Goal: Task Accomplishment & Management: Use online tool/utility

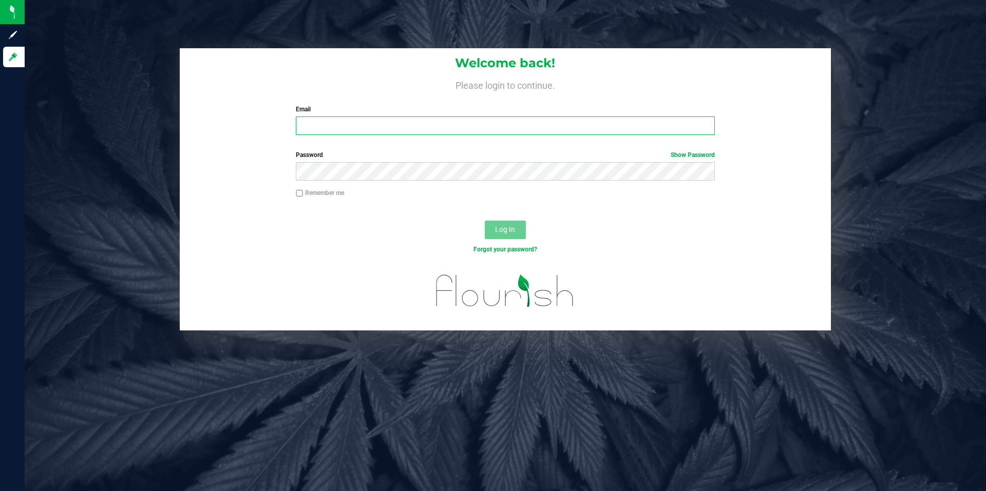
click at [574, 124] on input "Email" at bounding box center [505, 126] width 418 height 18
type input "[EMAIL_ADDRESS][DOMAIN_NAME]"
click at [485, 221] on button "Log In" at bounding box center [505, 230] width 41 height 18
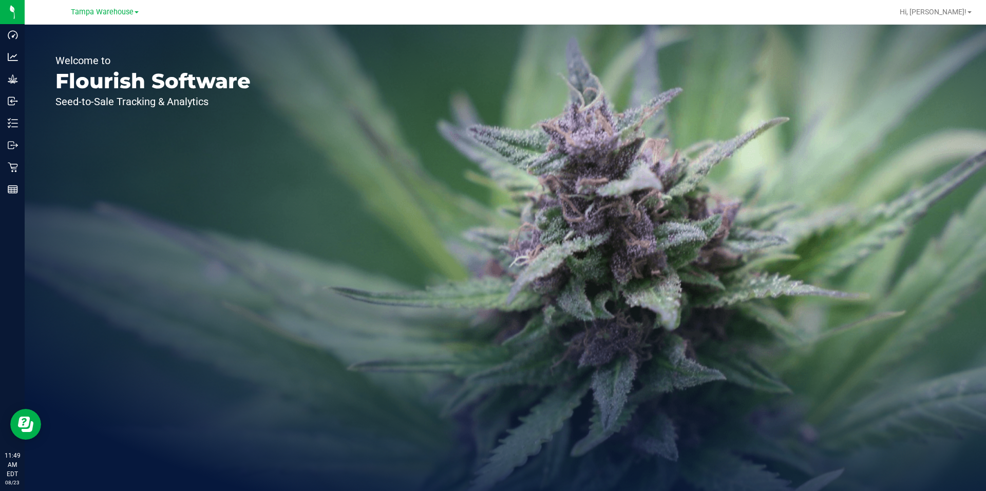
click at [390, 303] on div "Welcome to Flourish Software Seed-to-Sale Tracking & Analytics" at bounding box center [505, 258] width 961 height 467
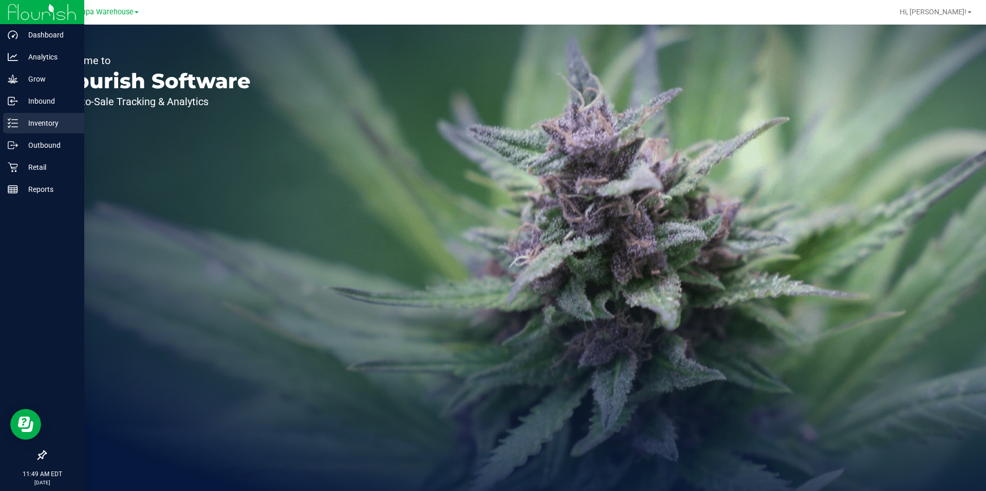
click at [51, 128] on p "Inventory" at bounding box center [49, 123] width 62 height 12
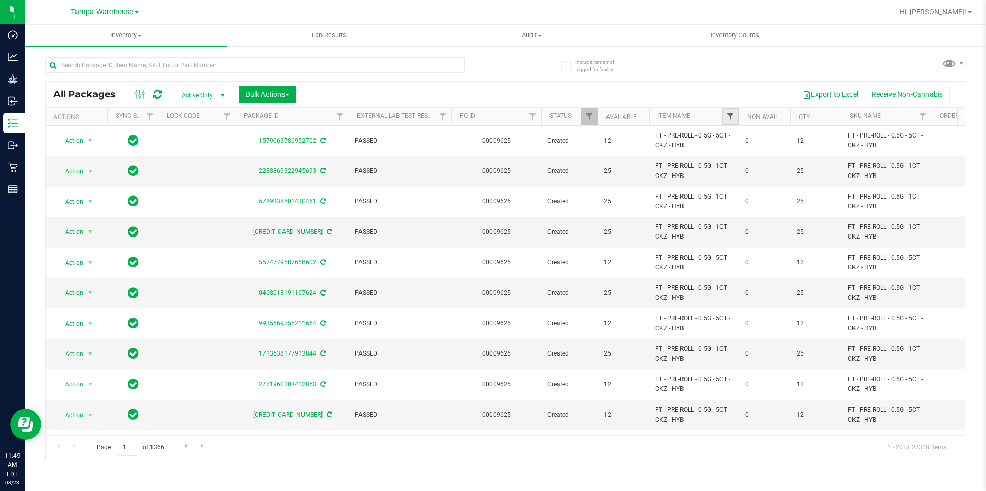
click at [726, 120] on span "Filter" at bounding box center [730, 116] width 8 height 8
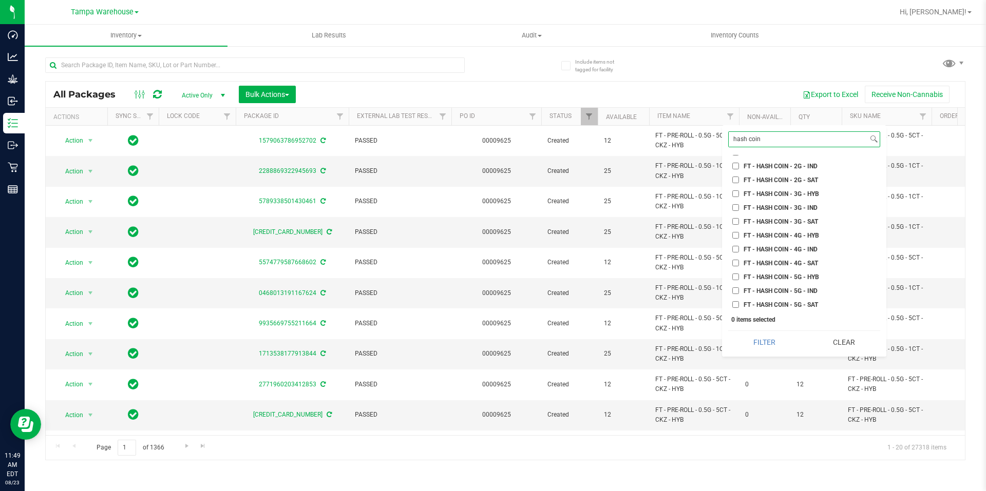
scroll to position [154, 0]
type input "hash coin"
click at [768, 190] on span "FT - HASH COIN - 1G - SAT" at bounding box center [780, 190] width 74 height 6
click at [739, 190] on input "FT - HASH COIN - 1G - SAT" at bounding box center [735, 189] width 7 height 7
click at [764, 188] on span "FT - HASH COIN - 1G - SAT" at bounding box center [780, 190] width 74 height 6
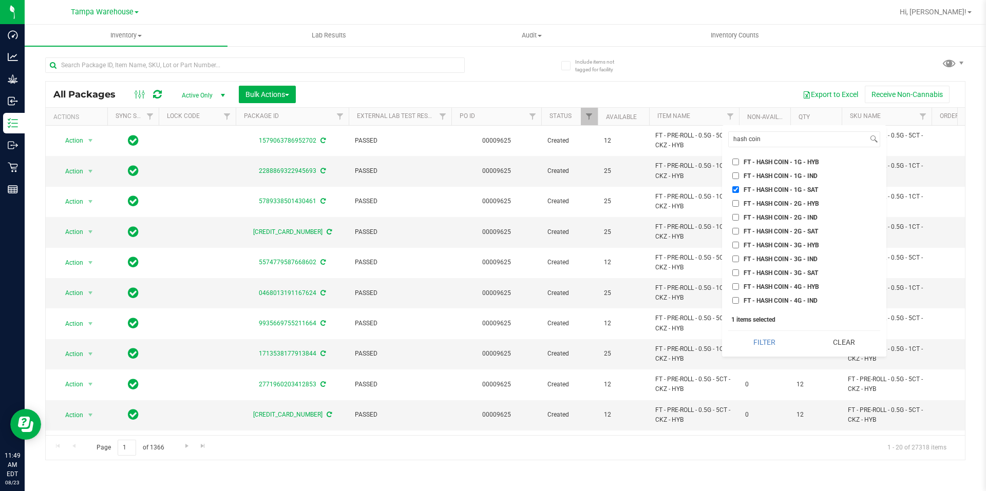
click at [739, 188] on input "FT - HASH COIN - 1G - SAT" at bounding box center [735, 189] width 7 height 7
checkbox input "false"
click at [774, 231] on span "FT - HASH COIN - 2G - SAT" at bounding box center [780, 231] width 74 height 6
click at [739, 231] on input "FT - HASH COIN - 2G - SAT" at bounding box center [735, 231] width 7 height 7
checkbox input "true"
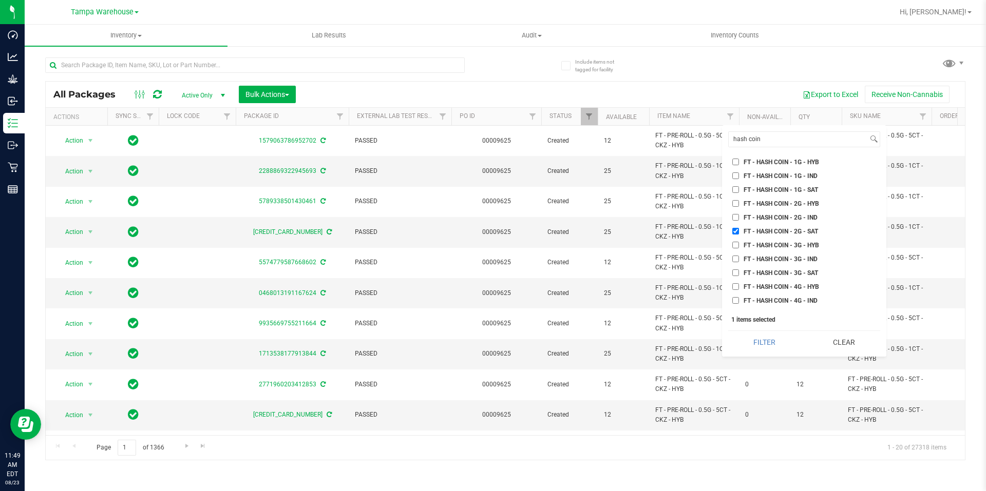
click at [770, 204] on span "FT - HASH COIN - 2G - HYB" at bounding box center [780, 204] width 75 height 6
click at [739, 204] on input "FT - HASH COIN - 2G - HYB" at bounding box center [735, 203] width 7 height 7
checkbox input "true"
click at [768, 344] on button "Filter" at bounding box center [764, 342] width 72 height 23
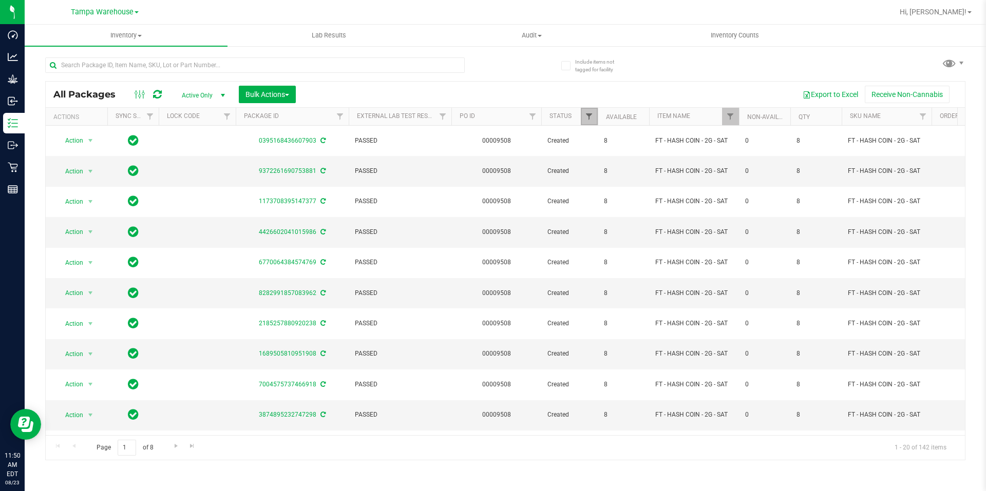
click at [587, 116] on span "Filter" at bounding box center [589, 116] width 8 height 8
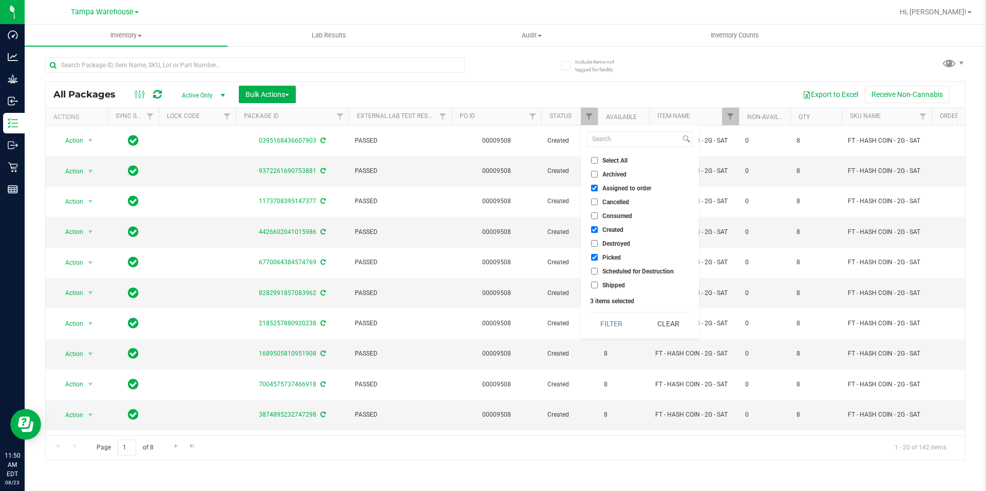
click at [593, 159] on input "Select All" at bounding box center [594, 160] width 7 height 7
checkbox input "true"
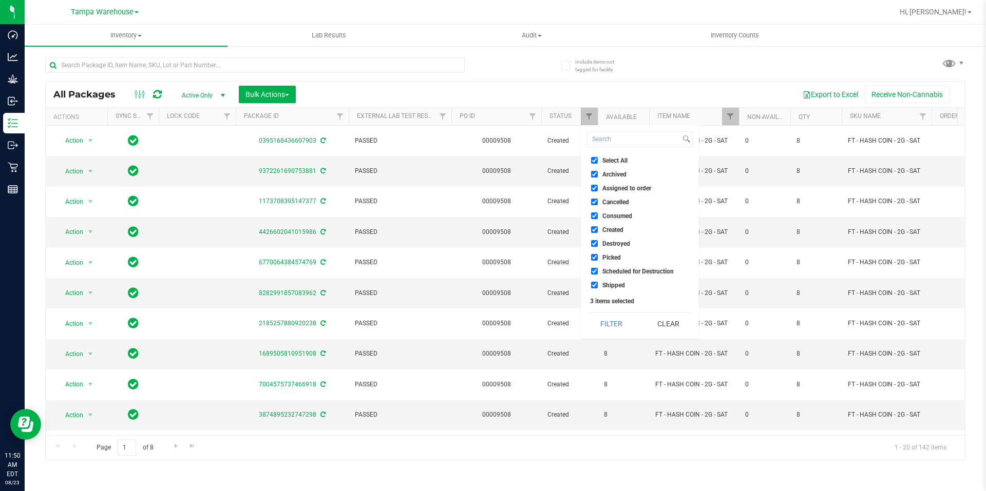
checkbox input "true"
click at [593, 159] on input "Select All" at bounding box center [594, 160] width 7 height 7
checkbox input "false"
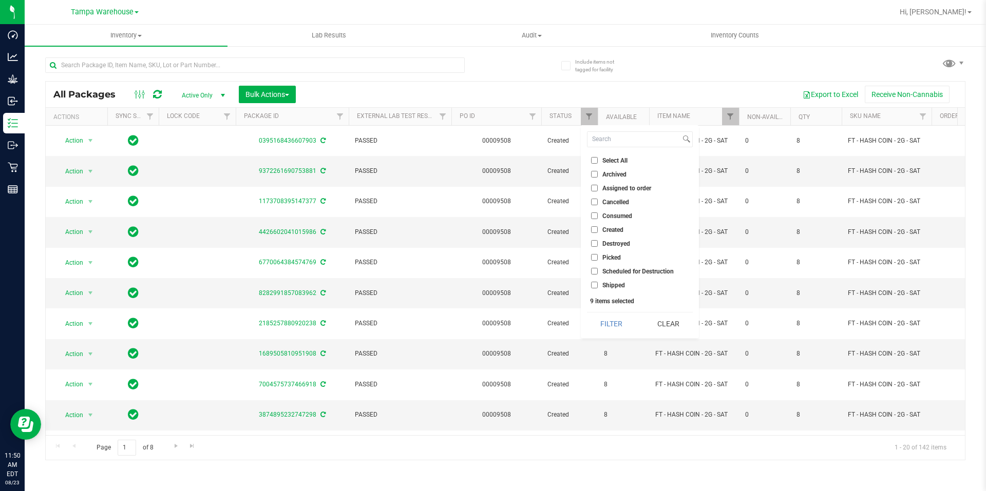
checkbox input "false"
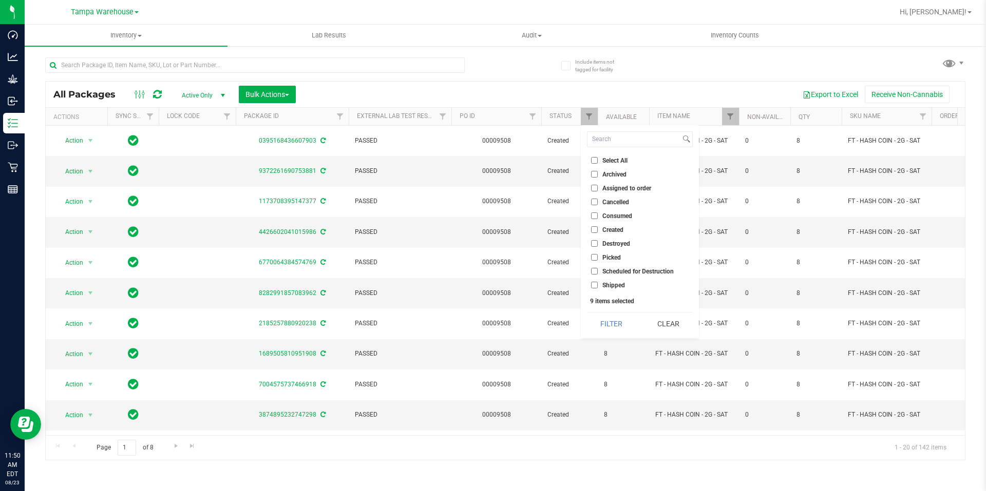
checkbox input "false"
click at [595, 284] on input "Shipped" at bounding box center [594, 285] width 7 height 7
checkbox input "true"
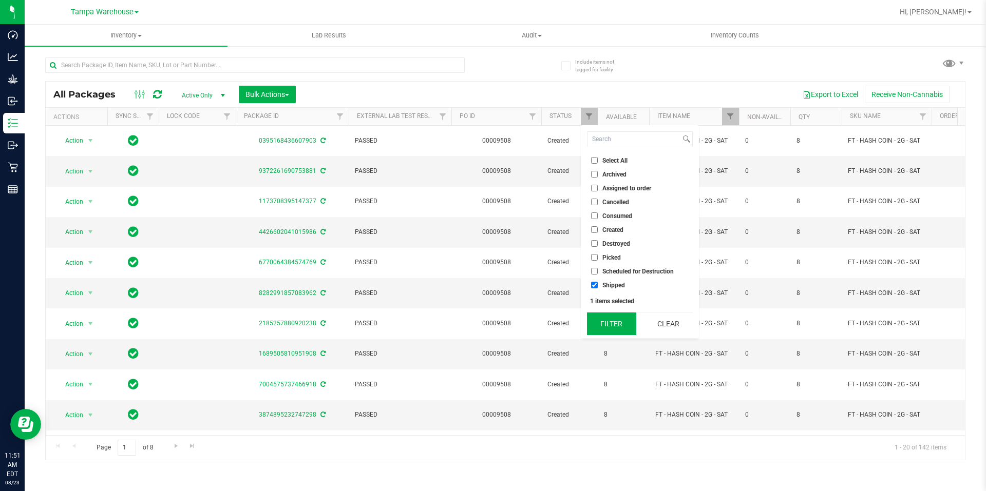
click at [619, 323] on button "Filter" at bounding box center [611, 324] width 49 height 23
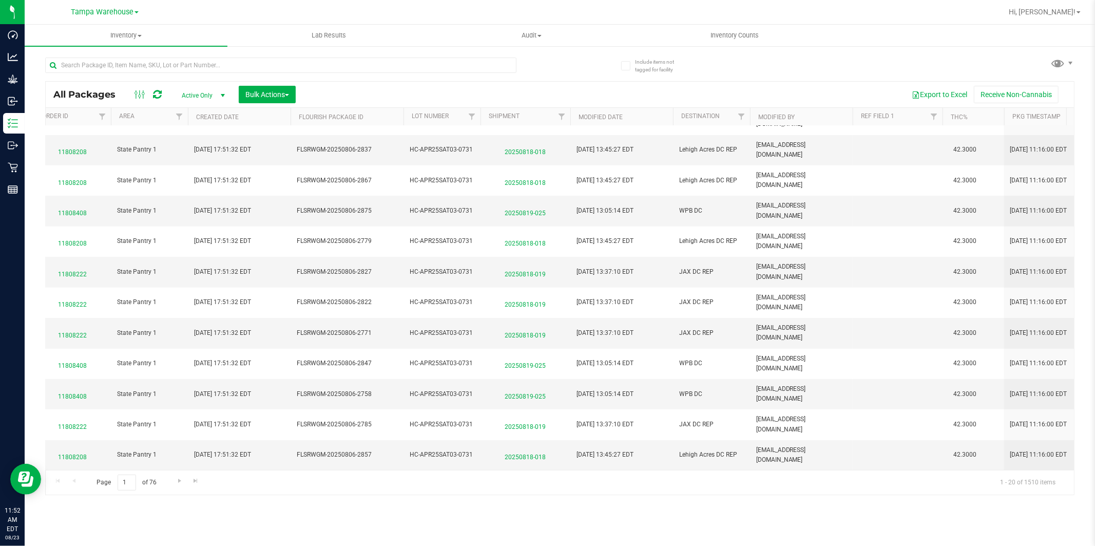
scroll to position [275, 932]
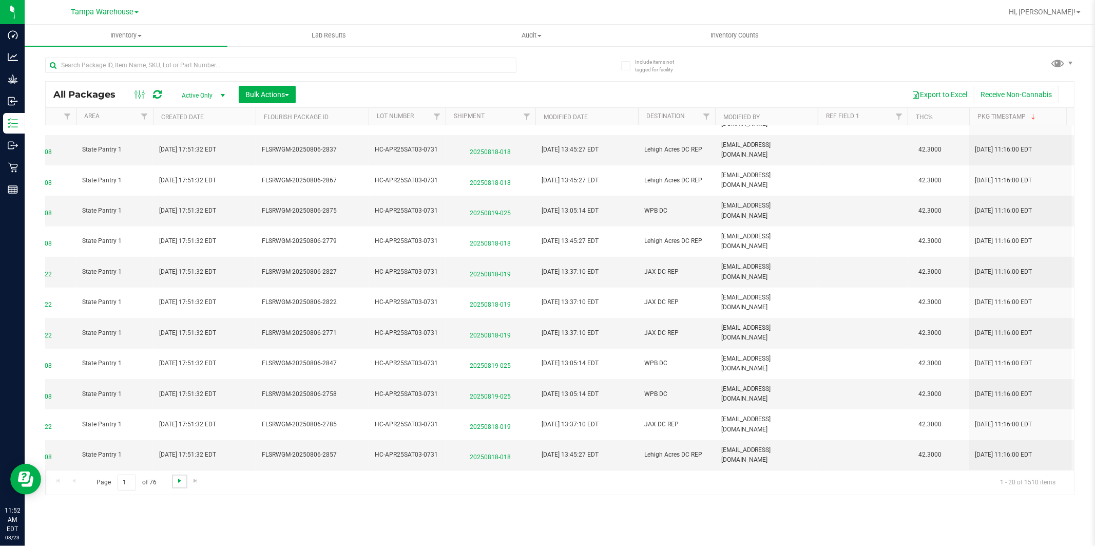
click at [176, 483] on span "Go to the next page" at bounding box center [180, 480] width 8 height 8
